Goal: Find specific page/section: Find specific page/section

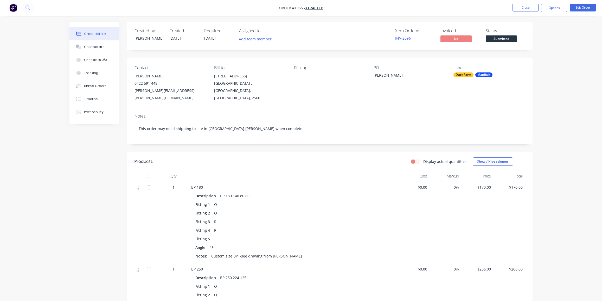
click at [203, 9] on nav "Order #1966 - Xtracted Close Options Edit Order" at bounding box center [301, 8] width 602 height 16
click at [539, 30] on div "Order details Collaborate Checklists 0/0 Tracking Linked Orders Timeline Profit…" at bounding box center [301, 214] width 602 height 429
click at [528, 8] on button "Close" at bounding box center [526, 8] width 26 height 8
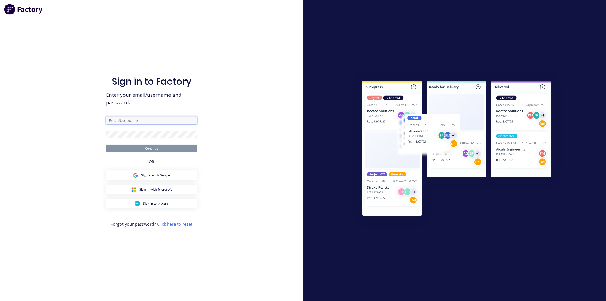
type input "[PERSON_NAME][EMAIL_ADDRESS][DOMAIN_NAME]"
click at [143, 147] on button "Continue" at bounding box center [151, 148] width 91 height 8
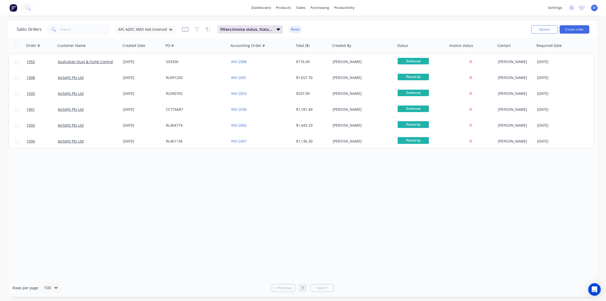
click at [291, 199] on div "Order # Customer Name Created Date PO # Accounting Order # Total ($) Created By…" at bounding box center [302, 158] width 589 height 241
click at [384, 23] on div "Sales Orders APL ADFC XMO Not Invoiced Filters: Invoice status, Status, Custome…" at bounding box center [272, 29] width 511 height 13
click at [15, 7] on img at bounding box center [13, 8] width 8 height 8
